Goal: Task Accomplishment & Management: Complete application form

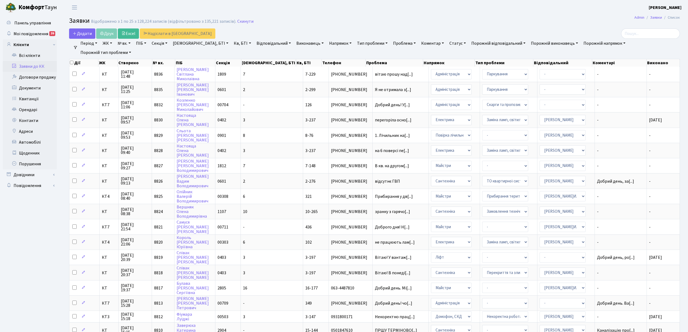
select select "25"
click at [240, 22] on link "Скинути" at bounding box center [245, 21] width 16 height 5
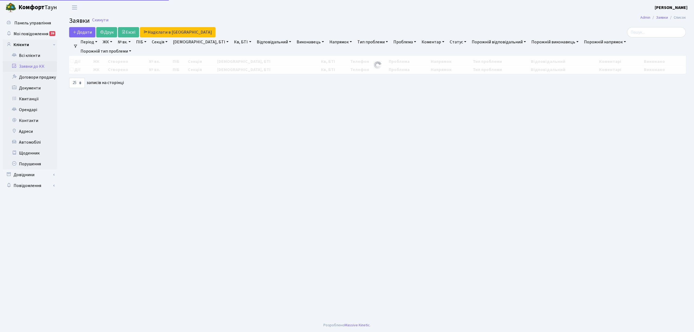
select select "25"
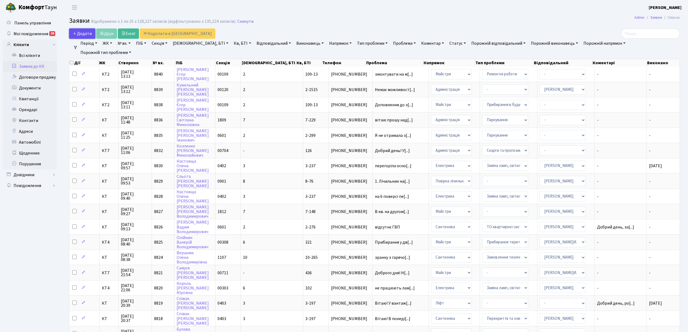
click at [85, 35] on span "Додати" at bounding box center [82, 34] width 19 height 6
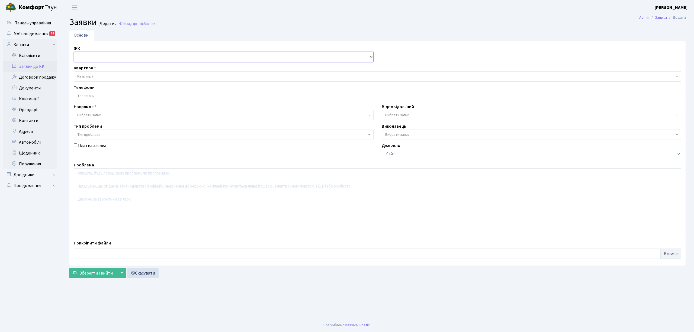
drag, startPoint x: 0, startPoint y: 0, endPoint x: 89, endPoint y: 60, distance: 107.8
click at [89, 56] on select "- КТ, вул. Регенераторна, 4 КТ2, просп. [STREET_ADDRESS] [STREET_ADDRESS] [PERS…" at bounding box center [224, 57] width 300 height 10
select select "271"
click at [74, 52] on select "- КТ, вул. Регенераторна, 4 КТ2, просп. [STREET_ADDRESS] [STREET_ADDRESS] [PERS…" at bounding box center [224, 57] width 300 height 10
select select
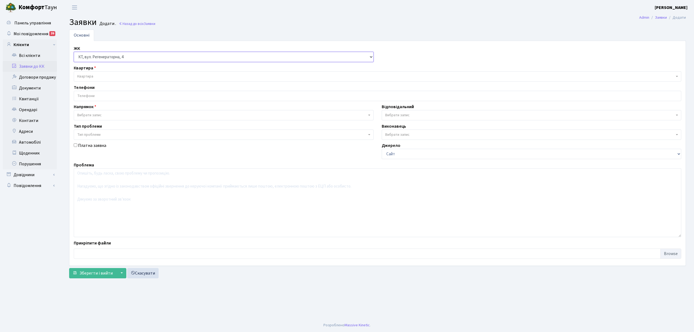
select select
click at [99, 71] on div "Квартира Квартира" at bounding box center [377, 73] width 615 height 17
click at [109, 75] on span "Квартира" at bounding box center [375, 76] width 597 height 5
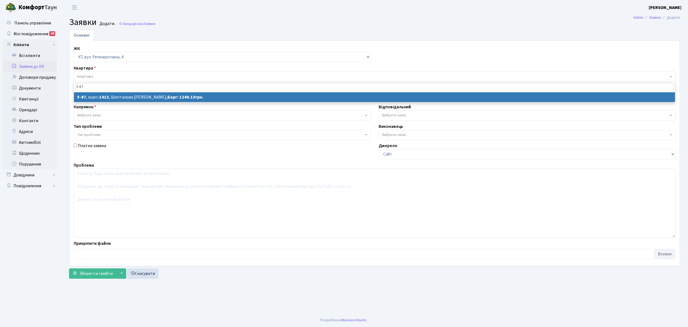
type input "5-87"
select select
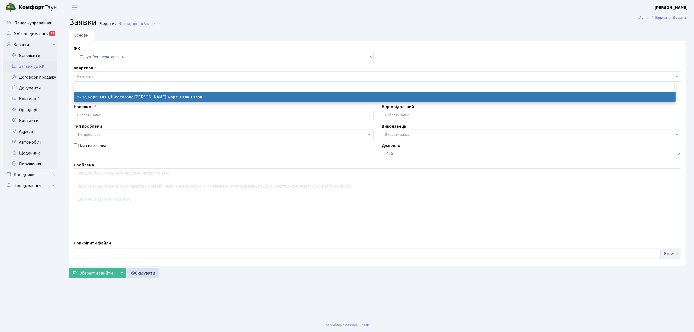
select select "2443"
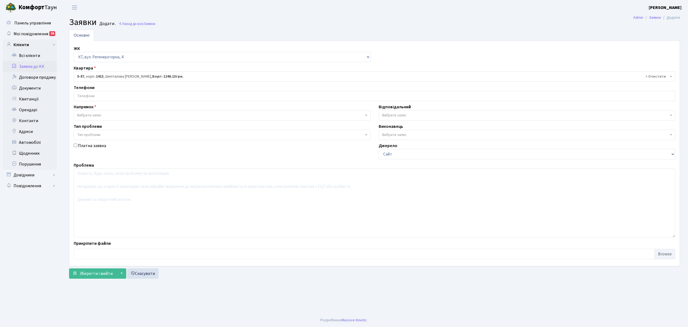
click at [89, 76] on span "× 5-87 , корп.: 1413 , [PERSON_NAME], [GEOGRAPHIC_DATA]: 1246.13грн." at bounding box center [373, 76] width 592 height 5
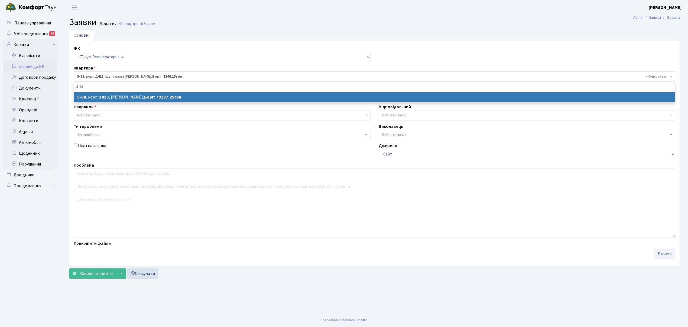
type input "5-88"
select select "2444"
select select
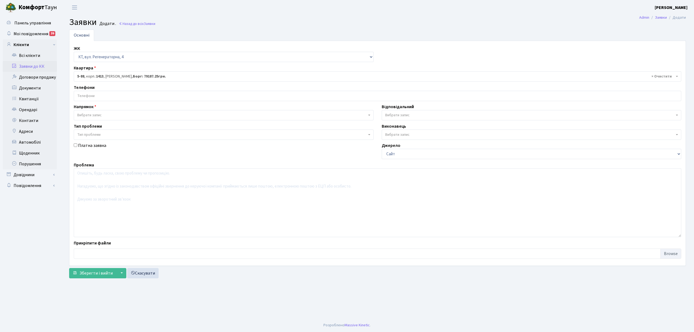
click at [119, 98] on input "search" at bounding box center [377, 96] width 607 height 10
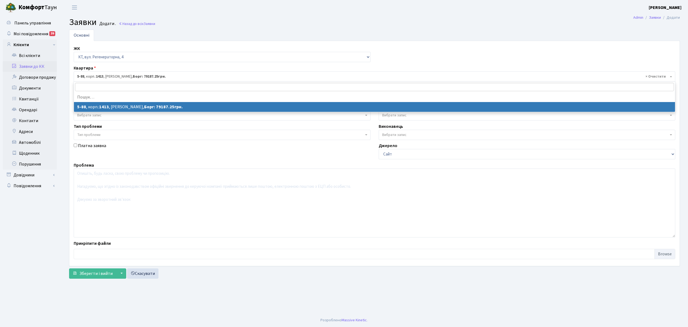
click at [99, 74] on span "× 5-88 , корп.: 1413 , [PERSON_NAME]: 79187.25грн." at bounding box center [375, 76] width 602 height 10
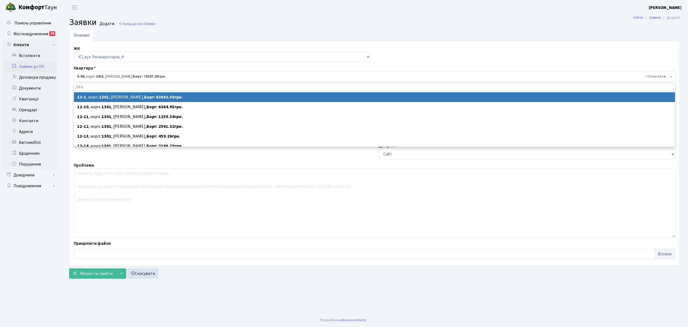
type input "12-1"
select select
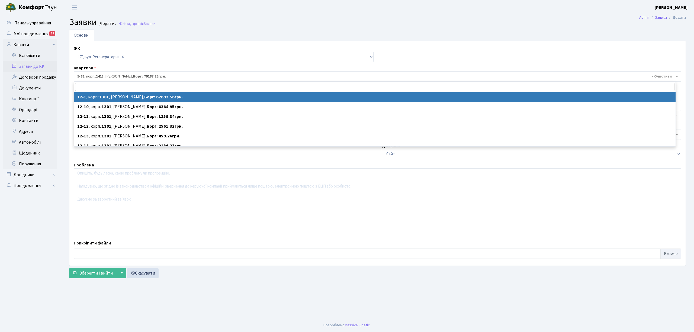
select select "7108"
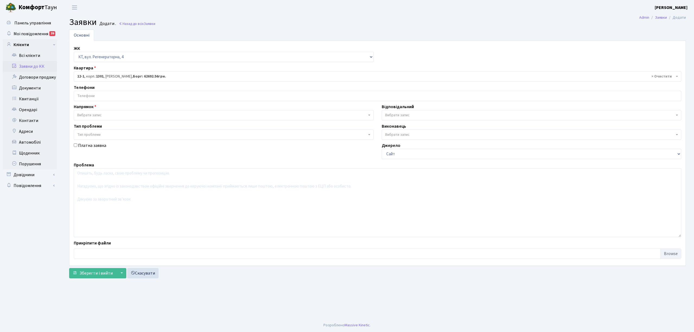
click at [112, 99] on input "search" at bounding box center [377, 96] width 607 height 10
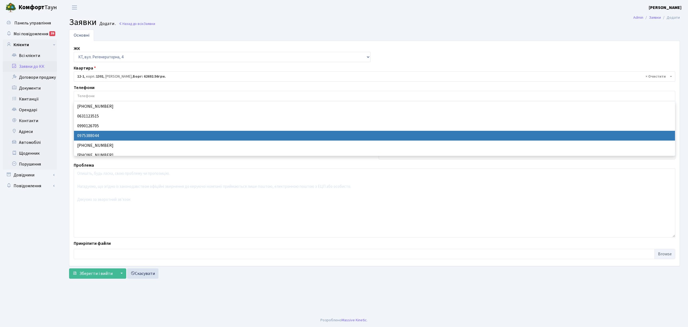
scroll to position [14, 0]
